Goal: Navigation & Orientation: Find specific page/section

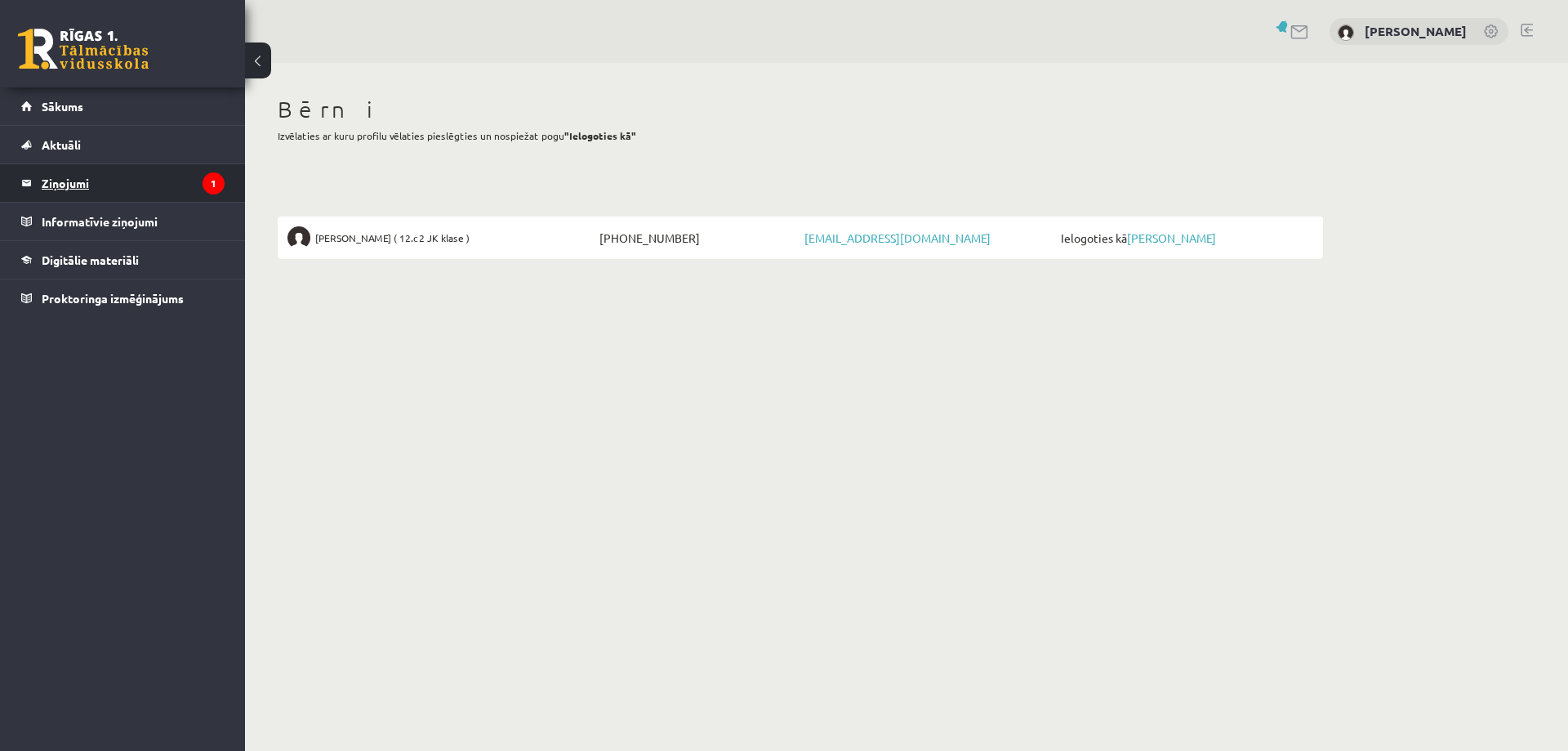
click at [71, 194] on legend "Ziņojumi 1" at bounding box center [133, 183] width 183 height 37
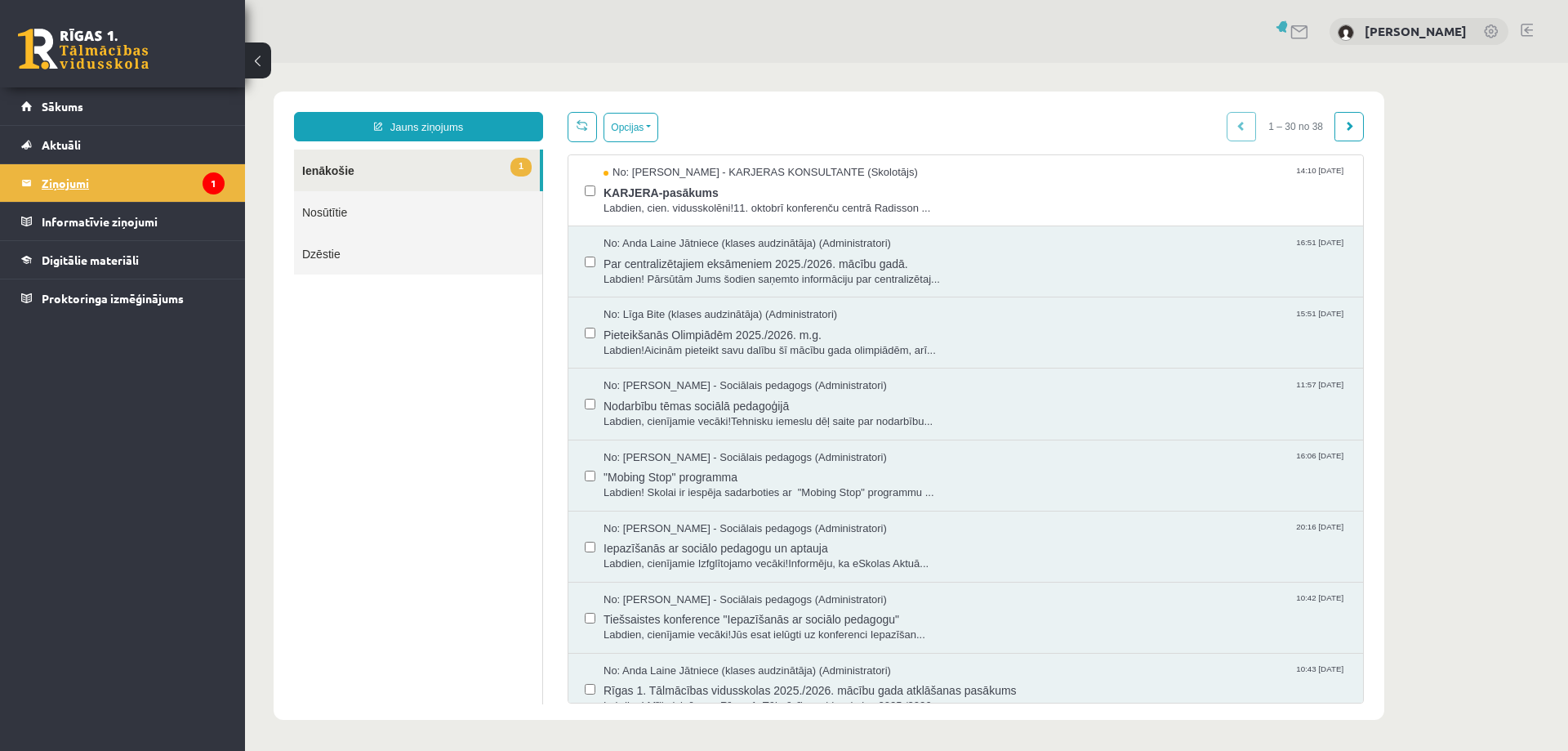
click at [78, 183] on legend "Ziņojumi 1" at bounding box center [133, 183] width 183 height 37
click at [633, 185] on span "KARJERA-pasākums" at bounding box center [975, 191] width 743 height 20
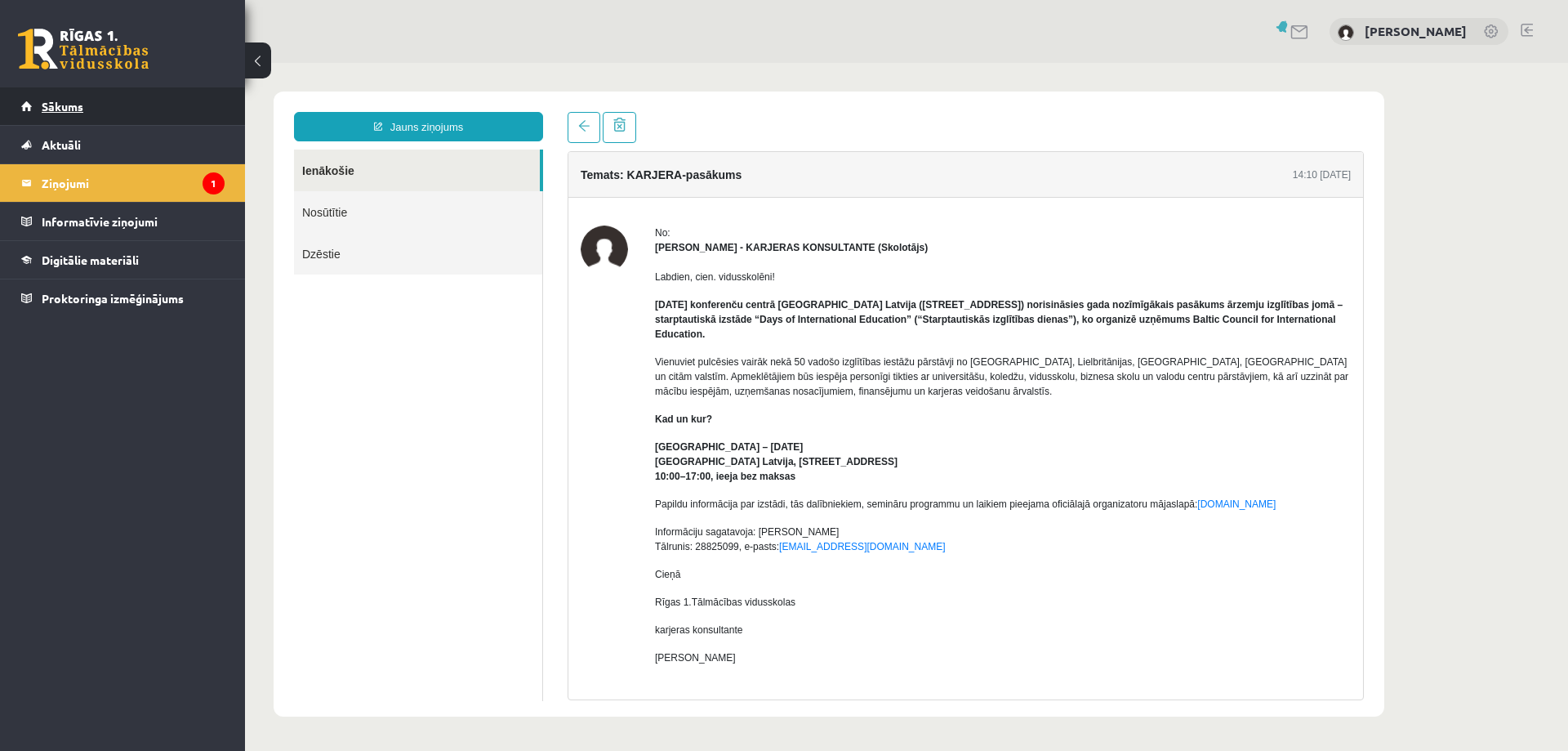
click at [78, 108] on span "Sākums" at bounding box center [63, 106] width 42 height 15
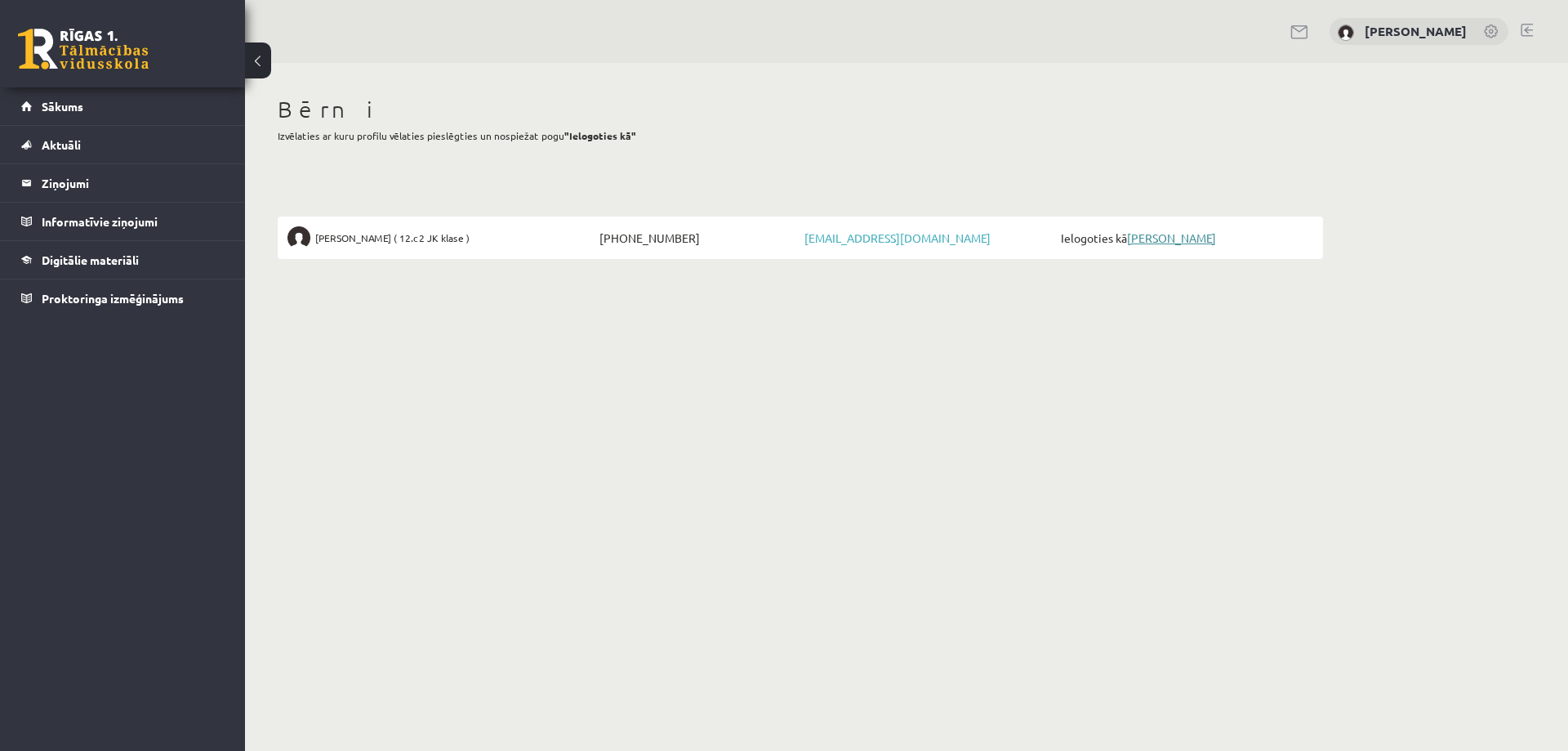
click at [1152, 238] on link "[PERSON_NAME]" at bounding box center [1172, 238] width 89 height 15
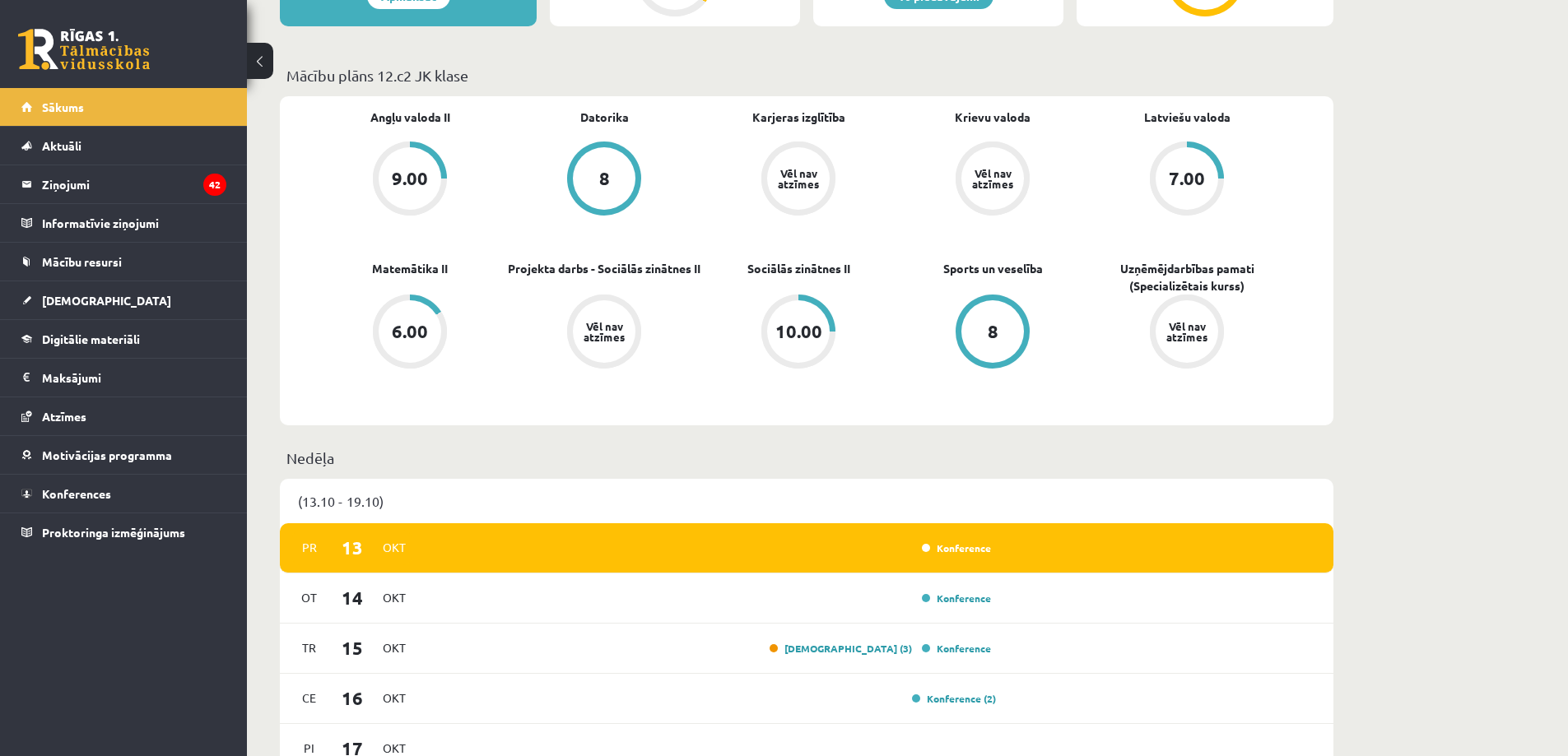
scroll to position [740, 0]
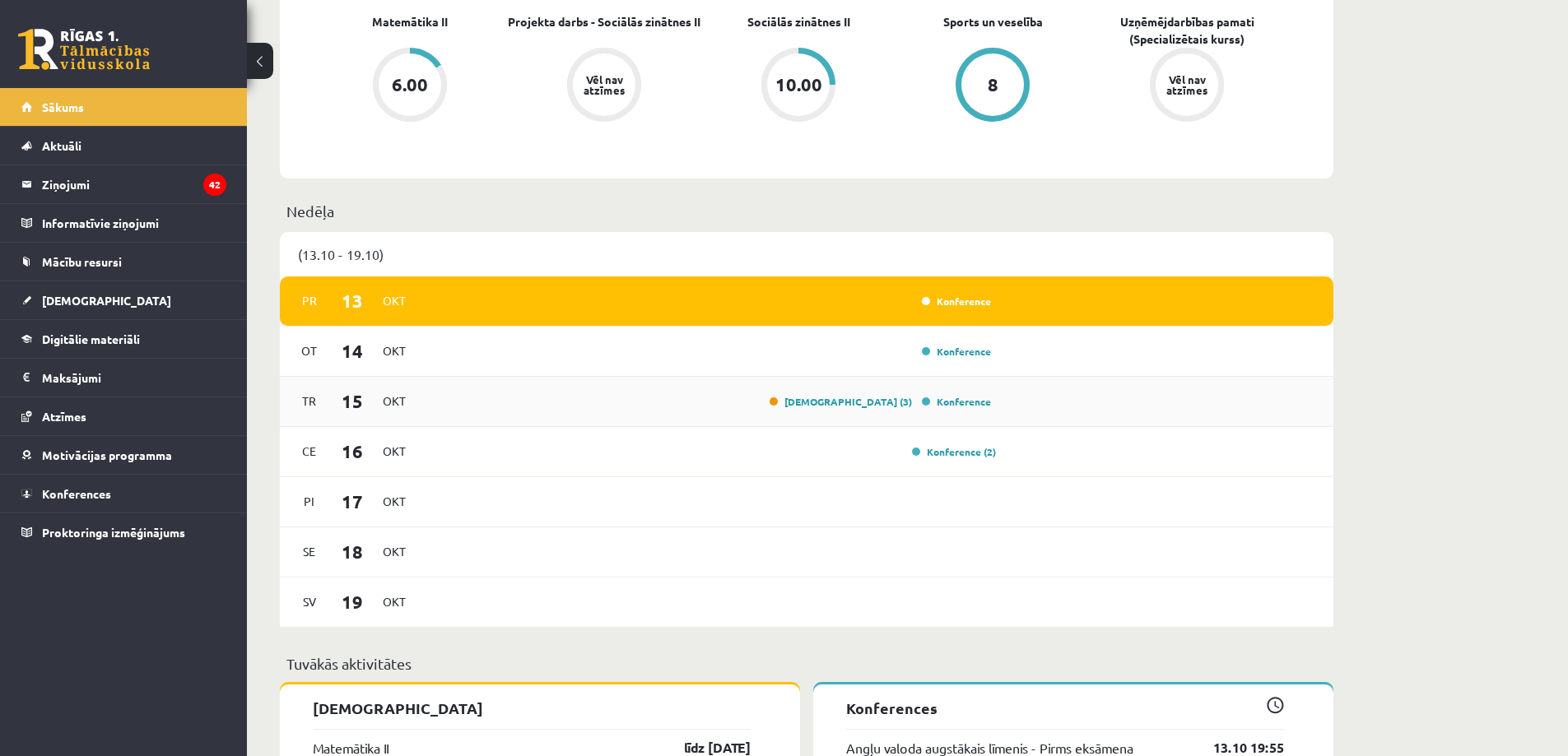
click at [888, 394] on div "[DEMOGRAPHIC_DATA] (3)" at bounding box center [836, 401] width 151 height 17
click at [886, 401] on link "[DEMOGRAPHIC_DATA] (3)" at bounding box center [840, 401] width 142 height 13
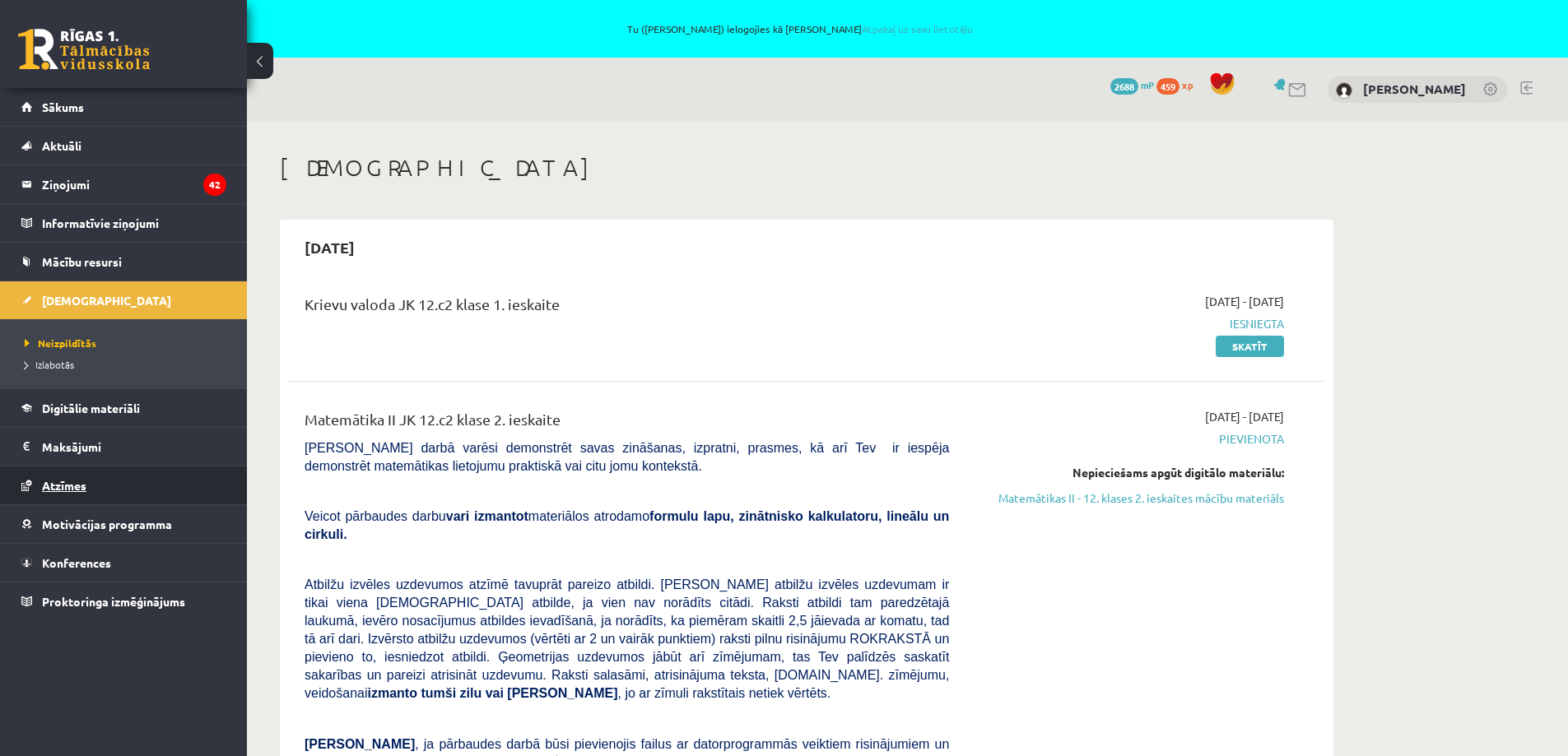
click at [62, 487] on span "Atzīmes" at bounding box center [64, 485] width 44 height 15
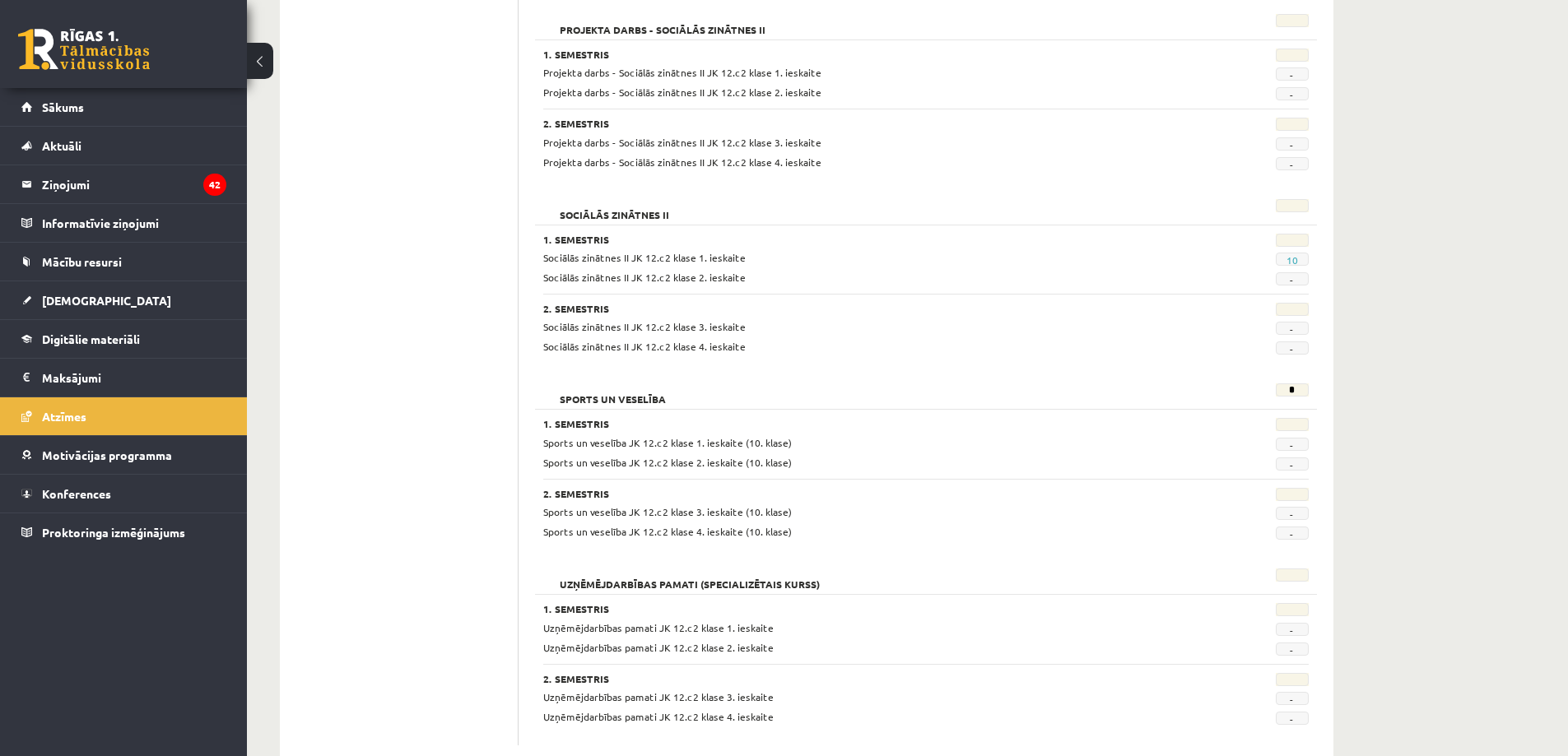
scroll to position [1317, 0]
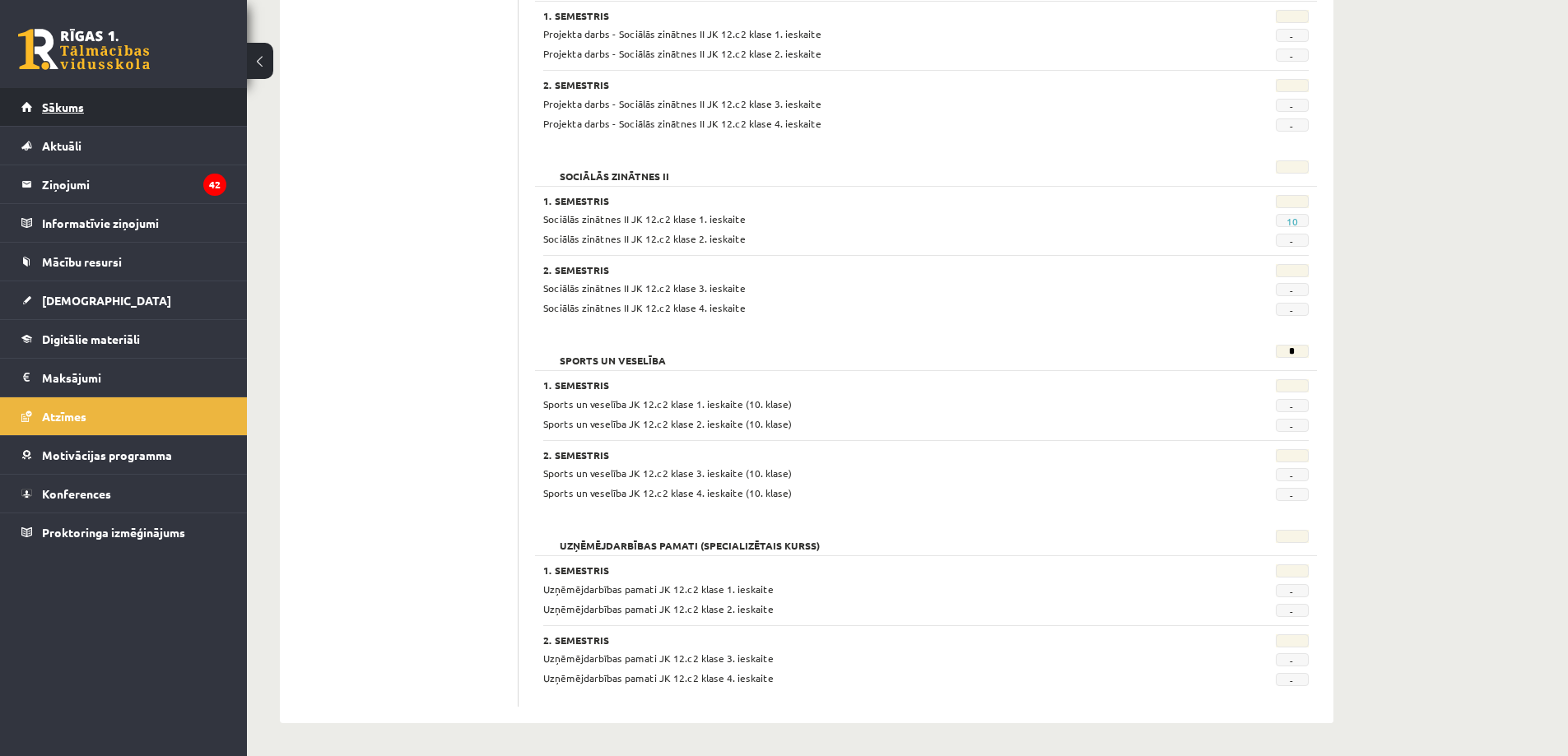
click at [85, 107] on link "Sākums" at bounding box center [123, 107] width 205 height 38
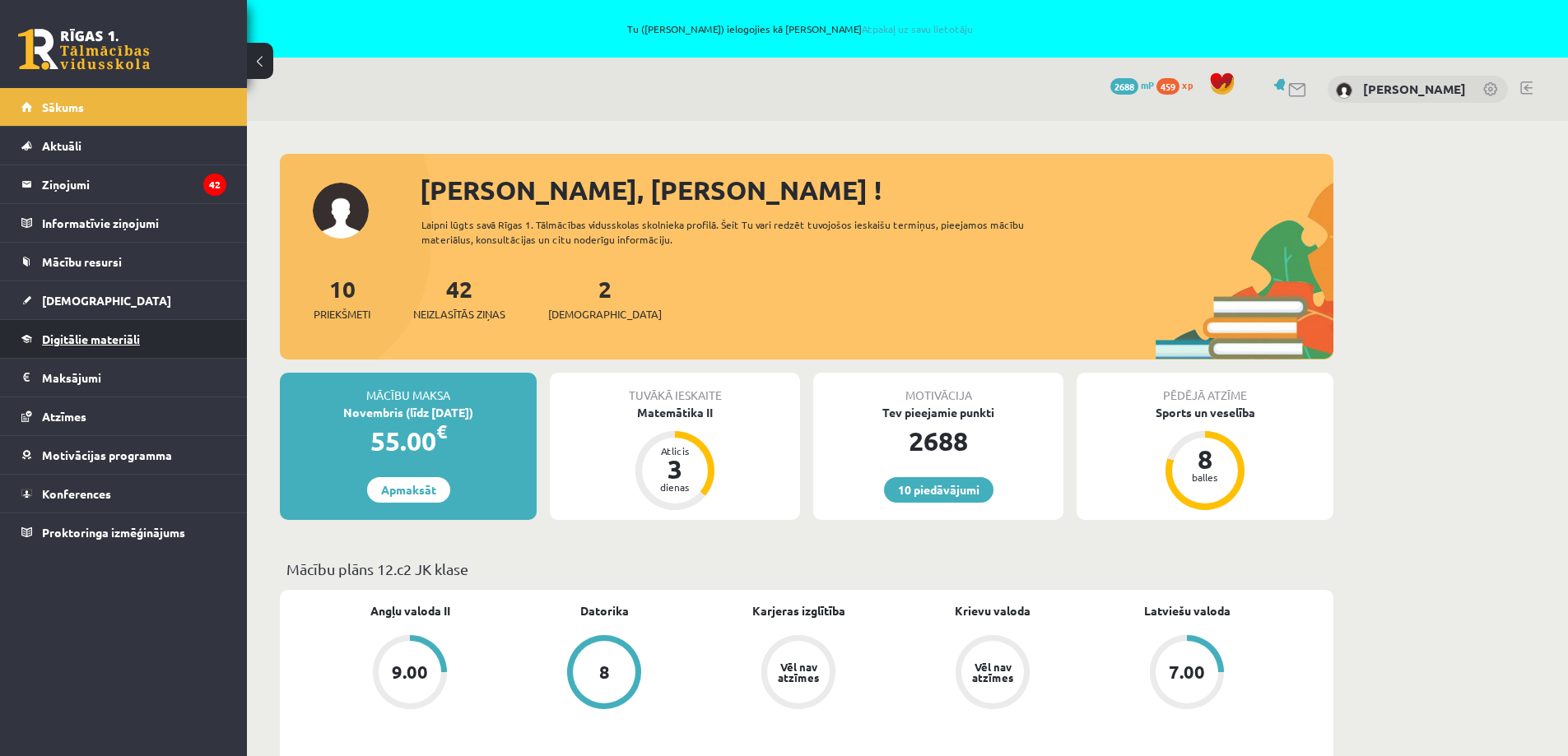
click at [101, 344] on span "Digitālie materiāli" at bounding box center [91, 339] width 98 height 15
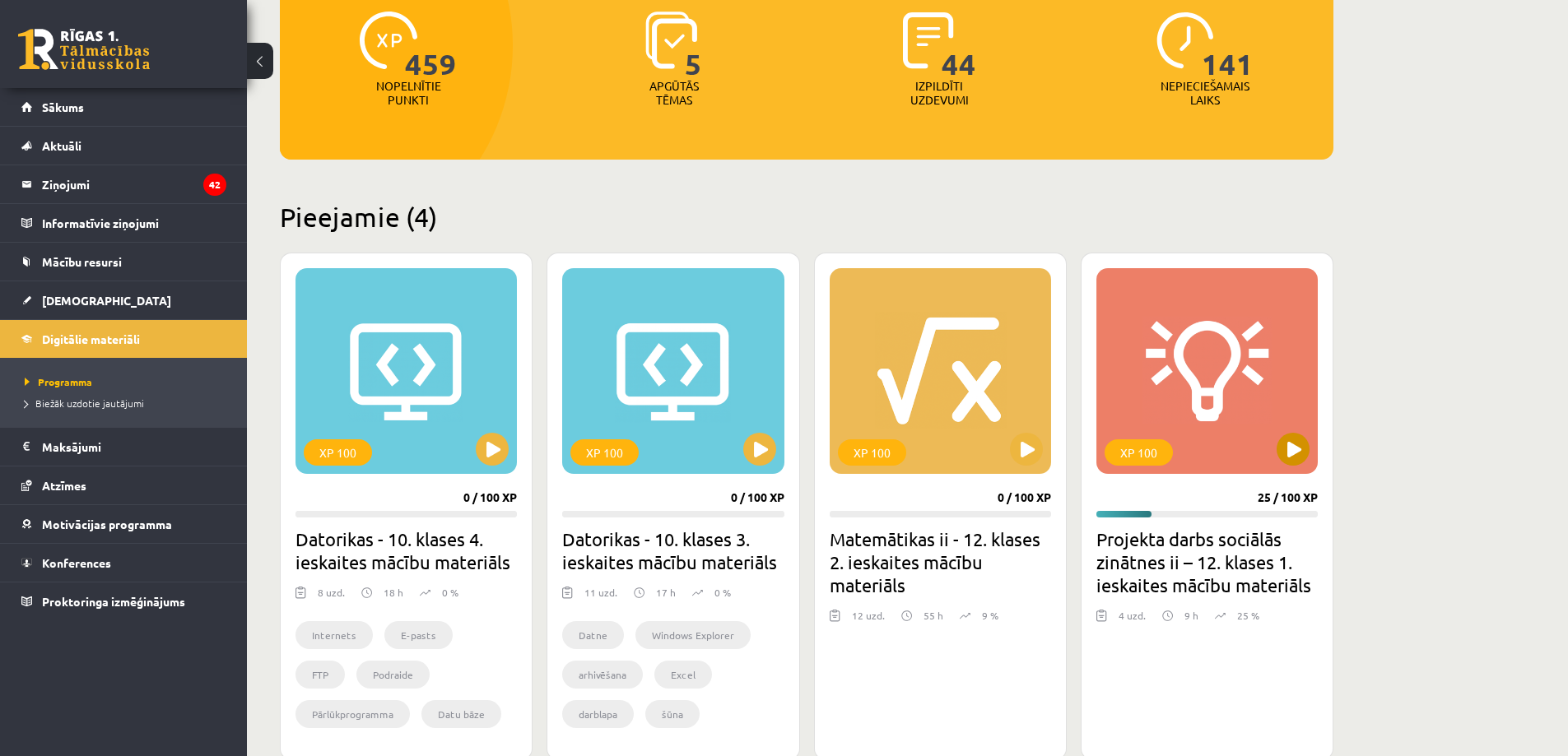
scroll to position [329, 0]
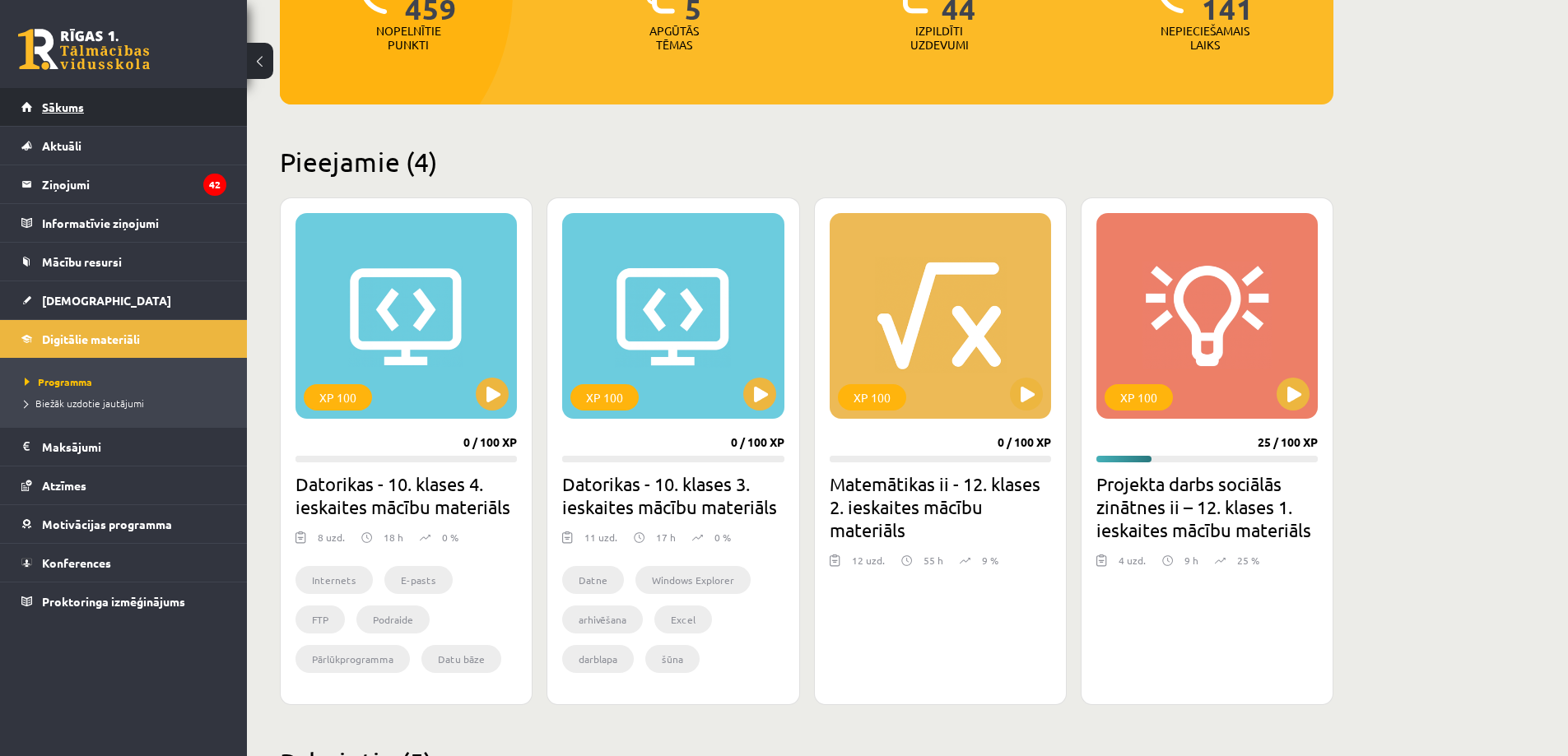
click at [76, 100] on span "Sākums" at bounding box center [63, 107] width 42 height 15
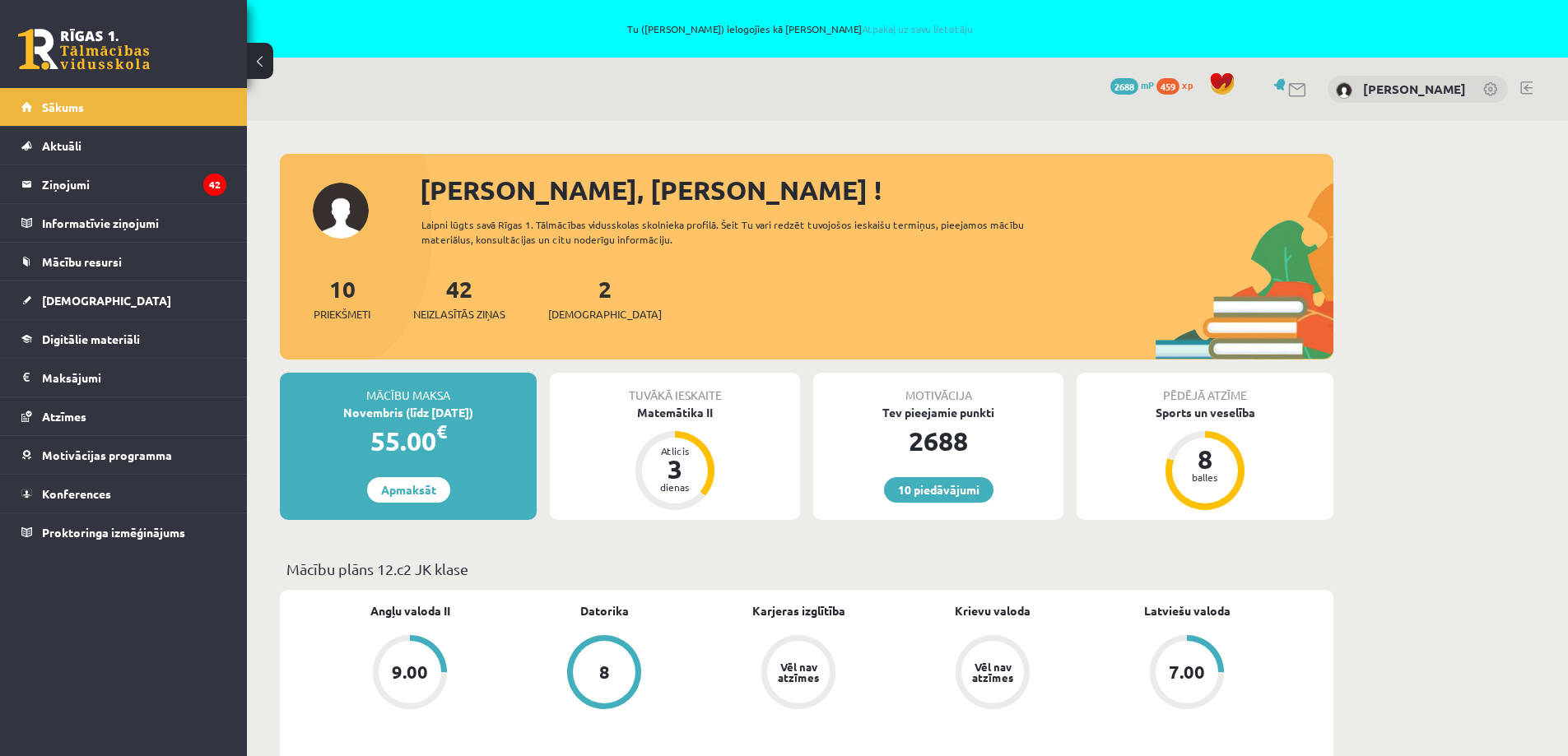
click at [1526, 88] on link at bounding box center [1526, 88] width 12 height 13
